Goal: Information Seeking & Learning: Learn about a topic

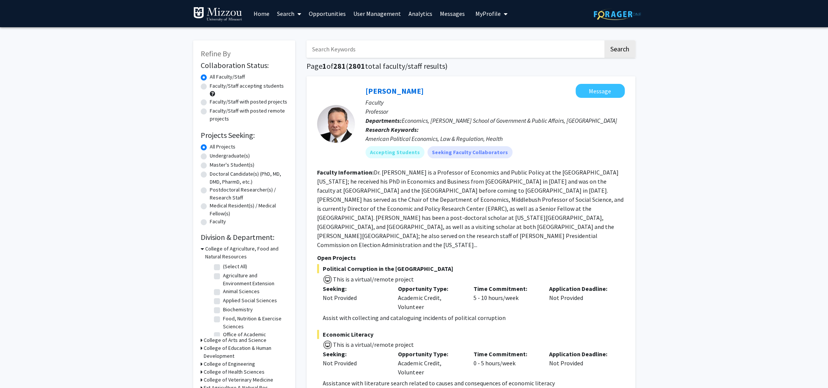
click at [346, 51] on input "Search Keywords" at bounding box center [455, 48] width 297 height 17
type input "[PERSON_NAME]"
click at [604, 40] on button "Search" at bounding box center [619, 48] width 31 height 17
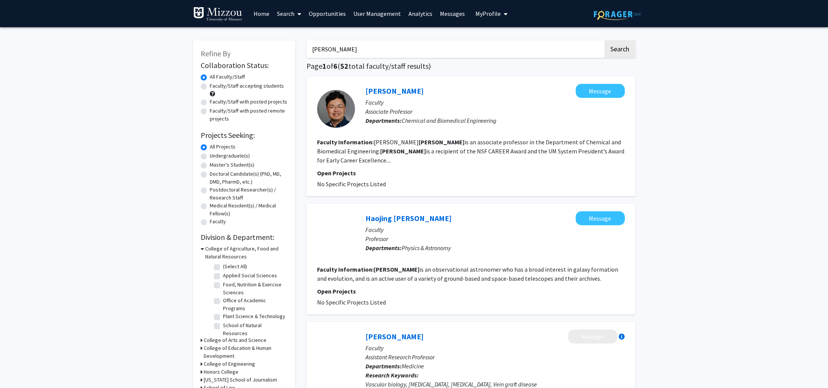
scroll to position [8, 0]
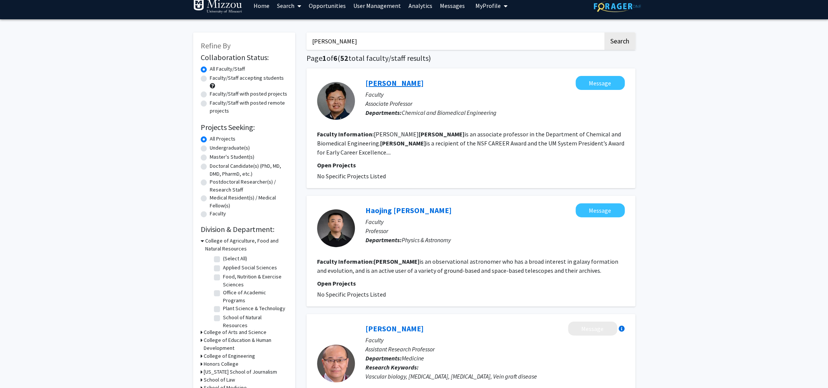
click at [380, 84] on link "[PERSON_NAME]" at bounding box center [395, 82] width 58 height 9
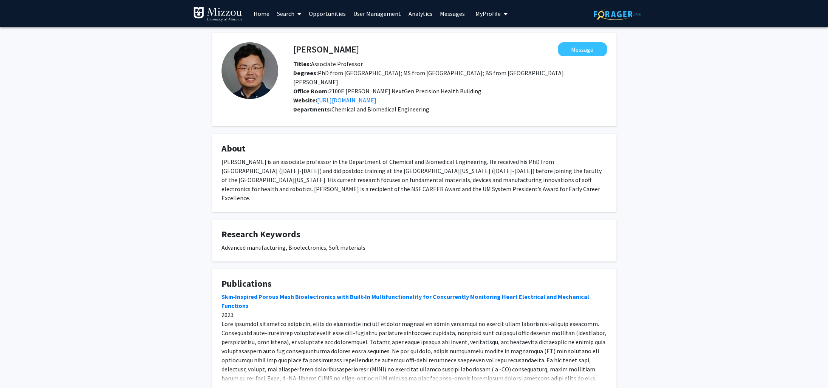
click at [257, 14] on link "Home" at bounding box center [261, 13] width 23 height 26
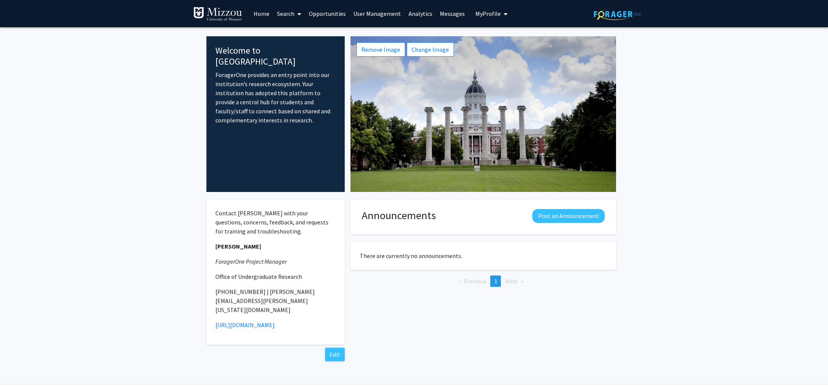
scroll to position [0, 0]
click at [292, 13] on link "Search" at bounding box center [289, 13] width 32 height 26
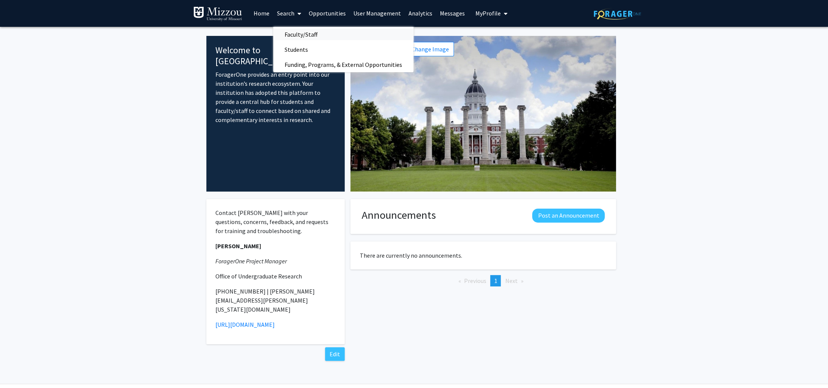
click at [304, 34] on span "Faculty/Staff" at bounding box center [301, 34] width 56 height 15
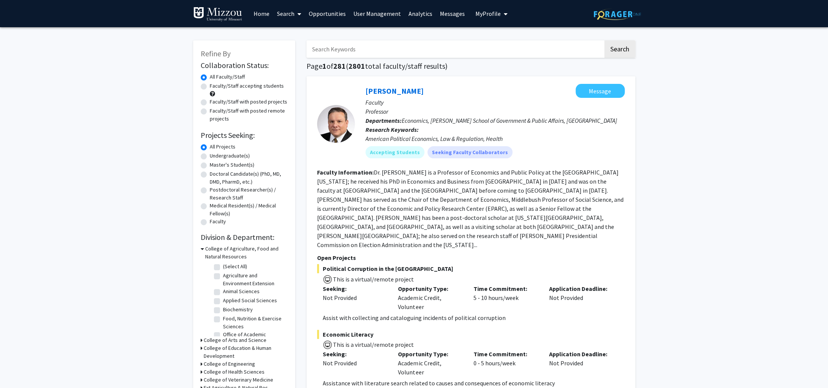
click at [363, 51] on input "Search Keywords" at bounding box center [455, 48] width 297 height 17
type input "[PERSON_NAME]"
click at [604, 40] on button "Search" at bounding box center [619, 48] width 31 height 17
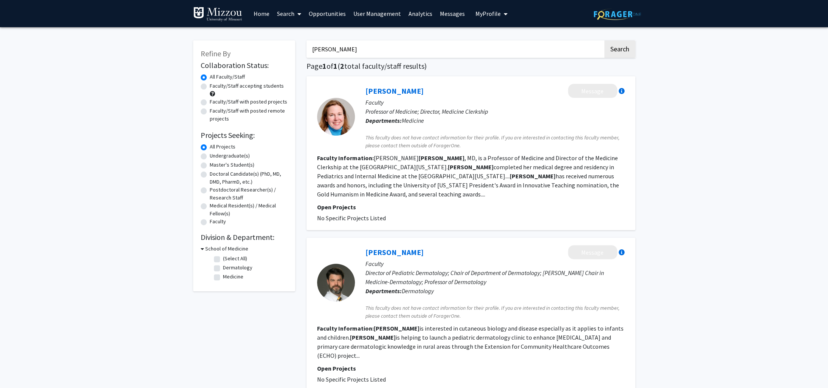
drag, startPoint x: 343, startPoint y: 50, endPoint x: 194, endPoint y: 39, distance: 149.7
click at [307, 40] on input "[PERSON_NAME]" at bounding box center [455, 48] width 297 height 17
type input "[PERSON_NAME]"
click at [604, 40] on button "Search" at bounding box center [619, 48] width 31 height 17
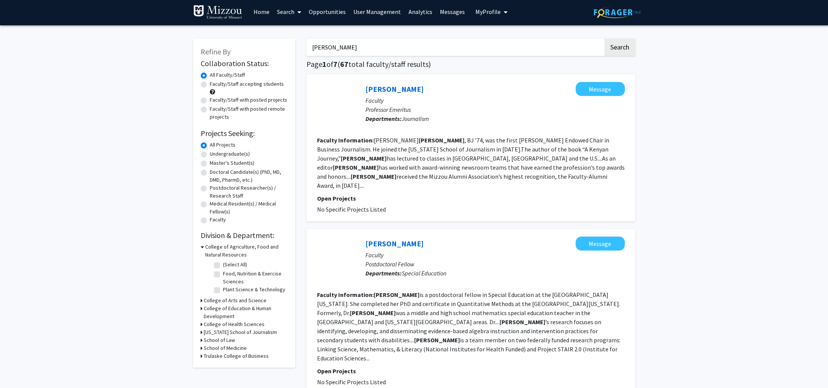
scroll to position [4, 0]
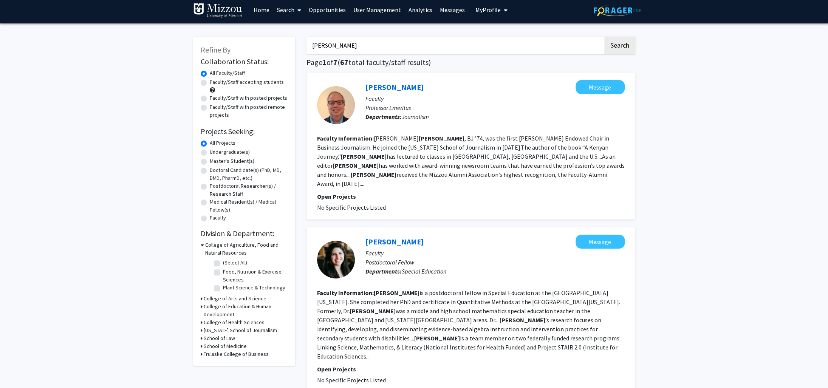
click at [392, 89] on link "[PERSON_NAME]" at bounding box center [395, 86] width 58 height 9
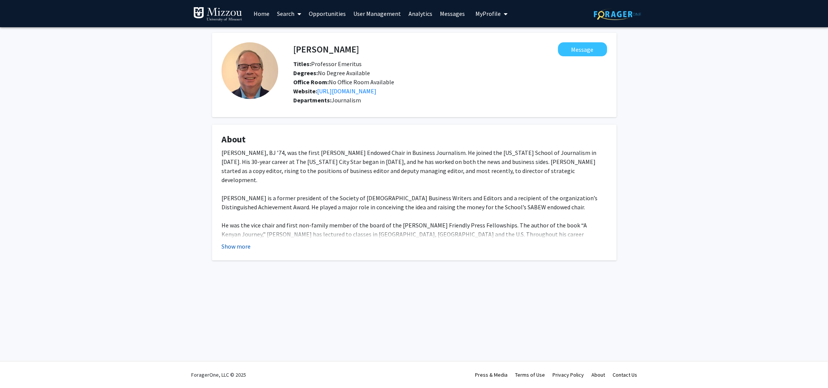
click at [226, 248] on button "Show more" at bounding box center [236, 246] width 29 height 9
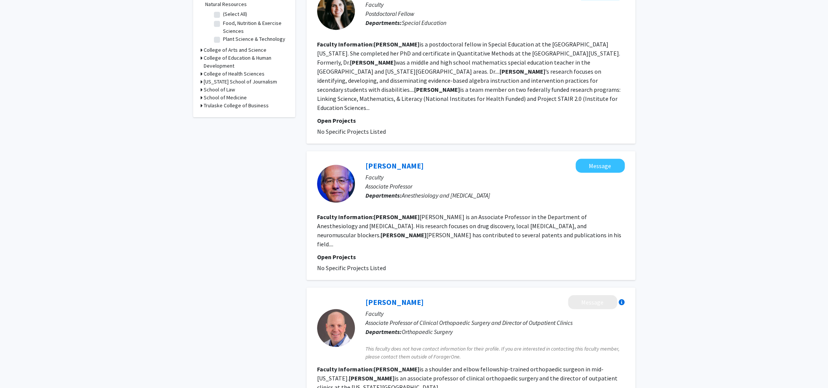
scroll to position [258, 0]
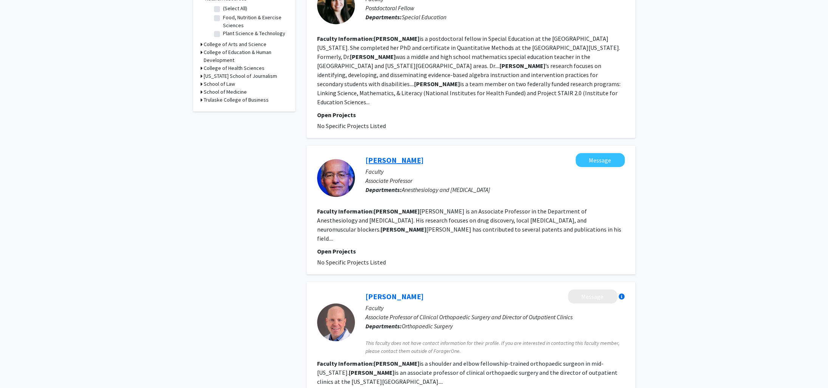
click at [396, 155] on link "[PERSON_NAME]" at bounding box center [395, 159] width 58 height 9
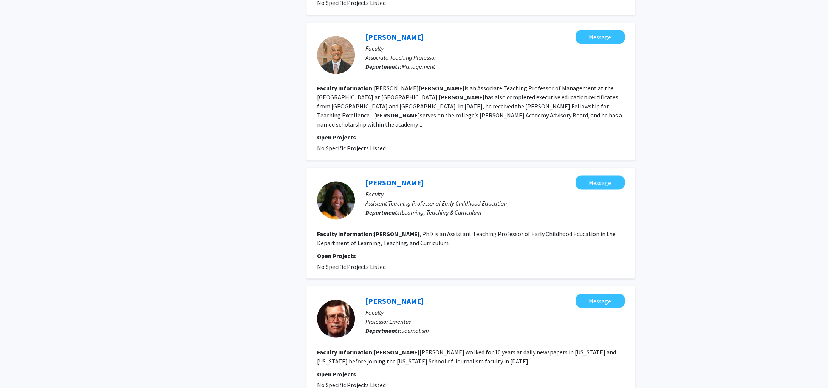
scroll to position [672, 0]
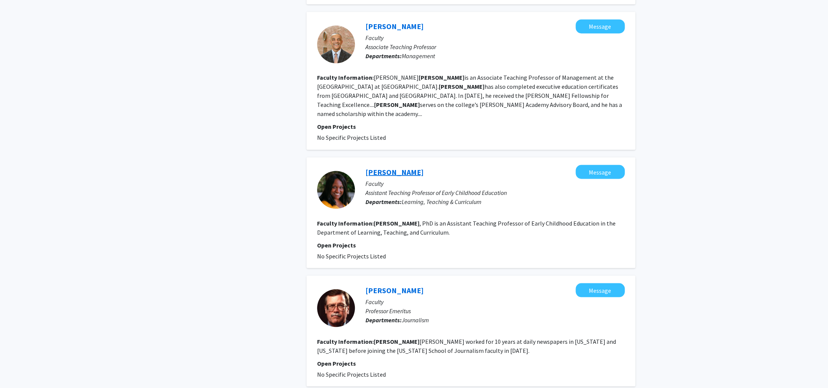
click at [395, 167] on link "[PERSON_NAME]" at bounding box center [395, 171] width 58 height 9
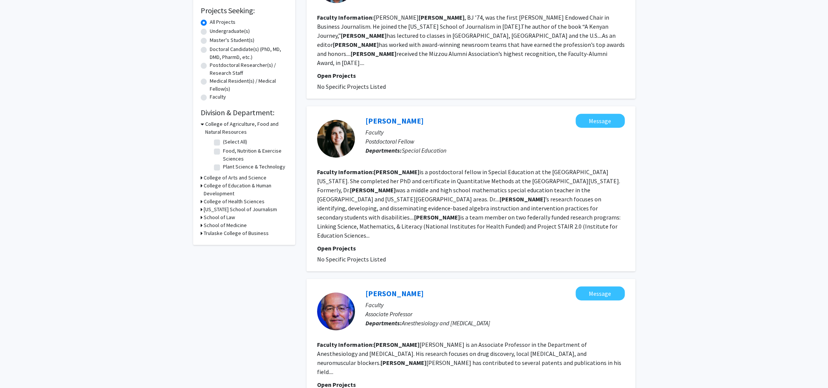
scroll to position [131, 0]
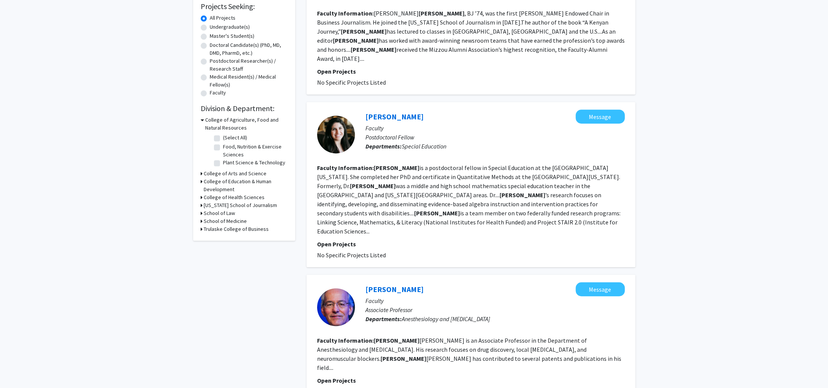
click at [201, 211] on icon at bounding box center [202, 213] width 2 height 8
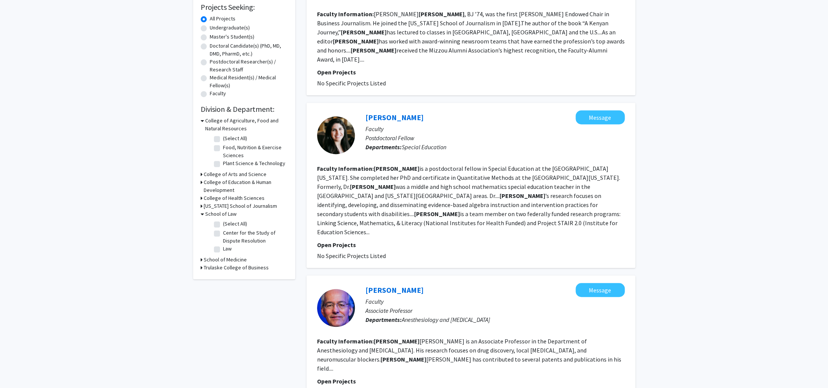
click at [223, 225] on label "(Select All)" at bounding box center [235, 224] width 24 height 8
click at [223, 225] on input "(Select All)" at bounding box center [225, 222] width 5 height 5
checkbox input "true"
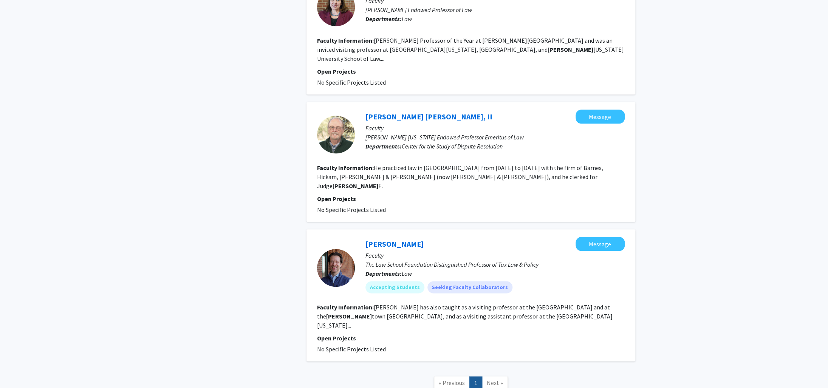
scroll to position [368, 0]
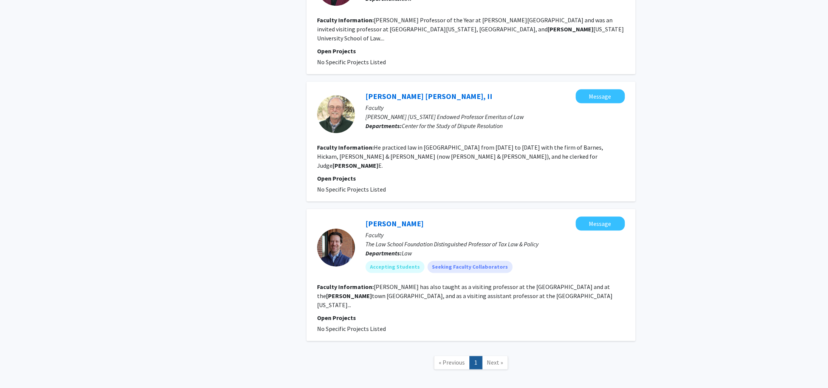
click at [492, 359] on span "Next »" at bounding box center [495, 363] width 16 height 8
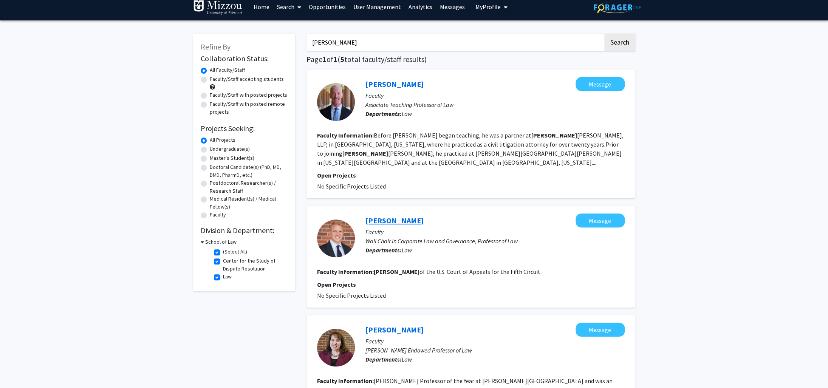
scroll to position [0, 0]
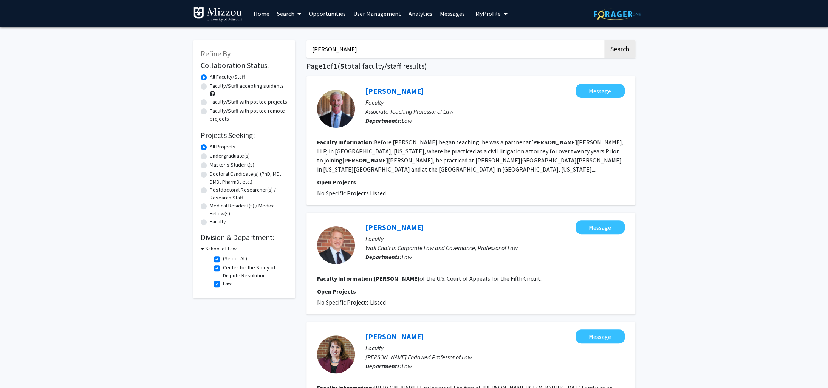
drag, startPoint x: 269, startPoint y: 39, endPoint x: 188, endPoint y: 37, distance: 81.3
click at [307, 40] on input "[PERSON_NAME]" at bounding box center [455, 48] width 297 height 17
drag, startPoint x: 364, startPoint y: 50, endPoint x: 235, endPoint y: 48, distance: 129.3
click at [307, 48] on input "[PERSON_NAME]" at bounding box center [455, 48] width 297 height 17
click at [293, 10] on link "Search" at bounding box center [289, 13] width 32 height 26
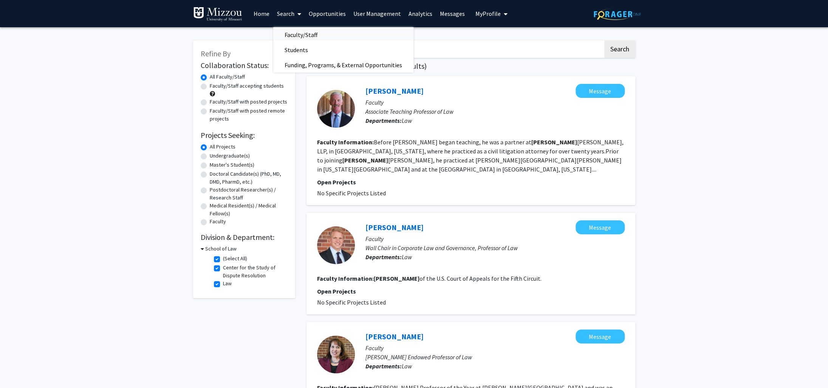
click at [296, 34] on span "Faculty/Staff" at bounding box center [301, 34] width 56 height 15
checkbox input "false"
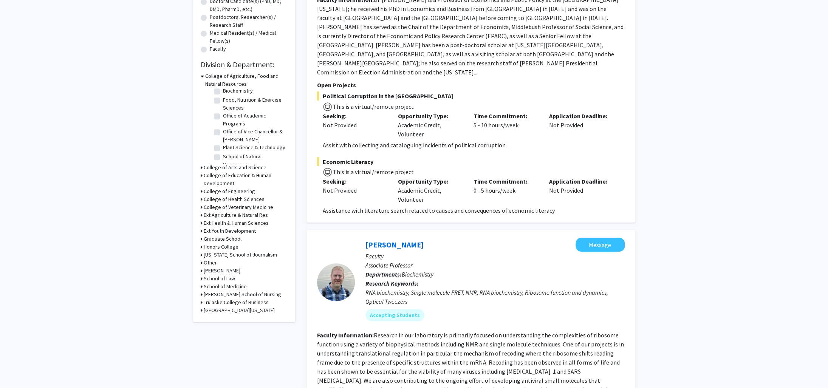
scroll to position [174, 0]
click at [201, 278] on icon at bounding box center [202, 278] width 2 height 8
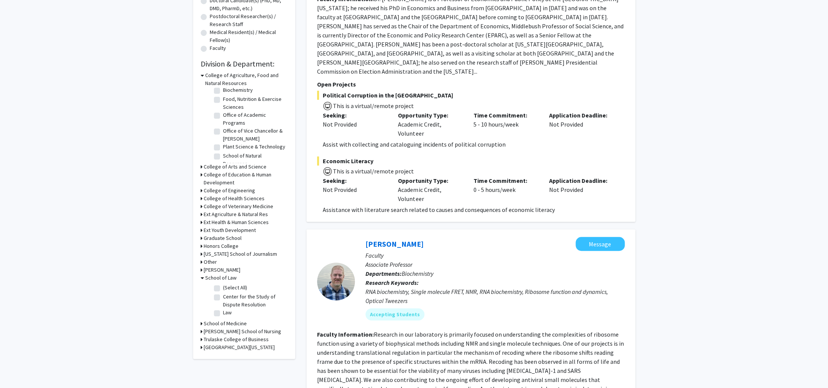
click at [223, 289] on label "(Select All)" at bounding box center [235, 288] width 24 height 8
click at [223, 289] on input "(Select All)" at bounding box center [225, 286] width 5 height 5
checkbox input "true"
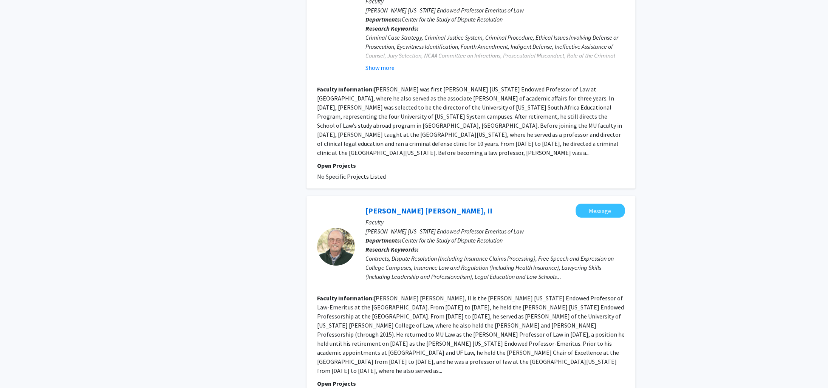
scroll to position [1598, 0]
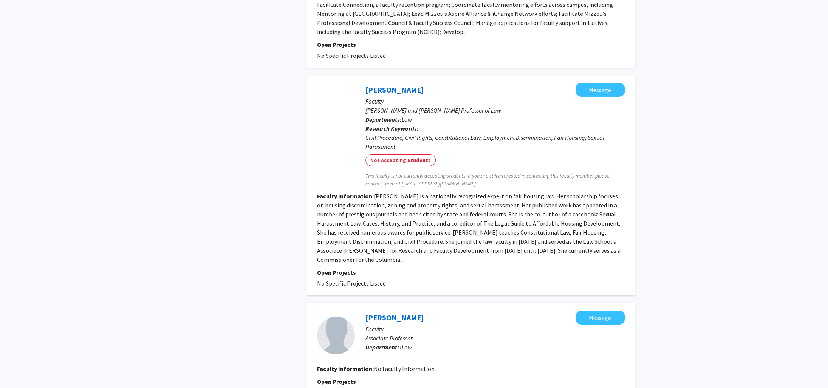
scroll to position [1460, 0]
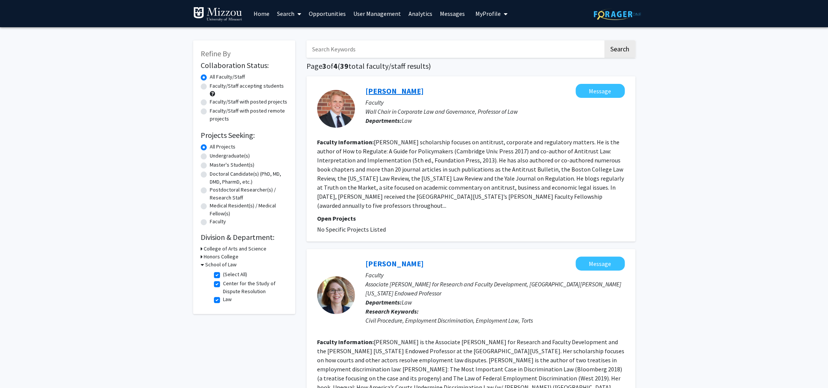
click at [394, 90] on link "[PERSON_NAME]" at bounding box center [395, 90] width 58 height 9
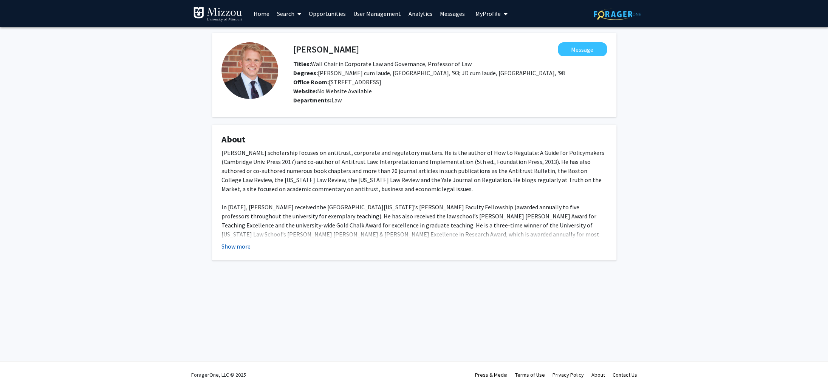
click at [240, 244] on button "Show more" at bounding box center [236, 246] width 29 height 9
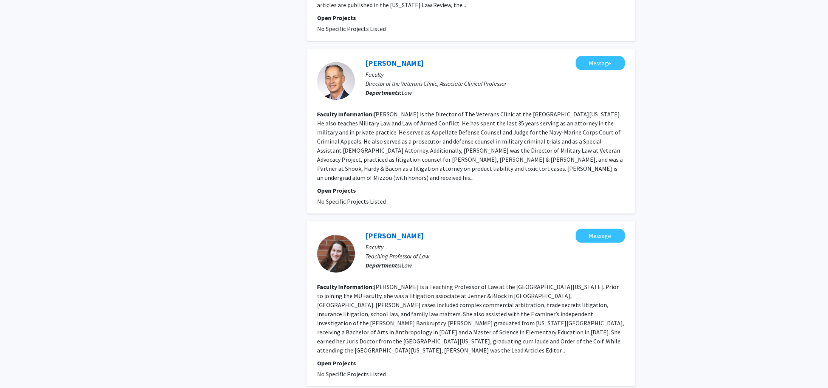
scroll to position [402, 0]
click at [381, 57] on link "[PERSON_NAME]" at bounding box center [395, 61] width 58 height 9
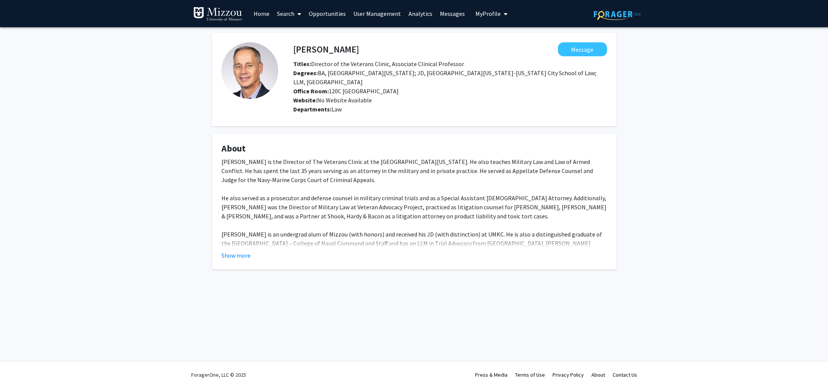
click at [237, 251] on fg-card "About [PERSON_NAME] is the Director of The Veterans Clinic at the [GEOGRAPHIC_D…" at bounding box center [414, 202] width 404 height 136
click at [235, 251] on button "Show more" at bounding box center [236, 255] width 29 height 9
